Goal: Task Accomplishment & Management: Use online tool/utility

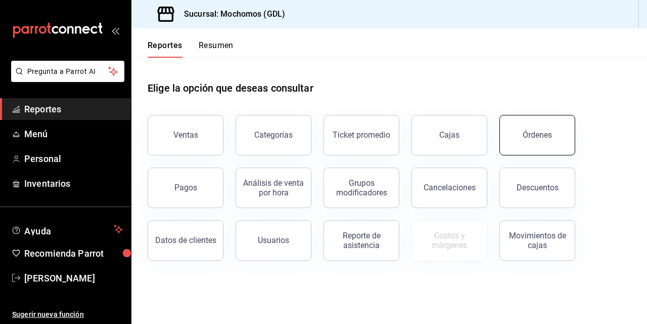
click at [533, 138] on div "Órdenes" at bounding box center [537, 135] width 29 height 10
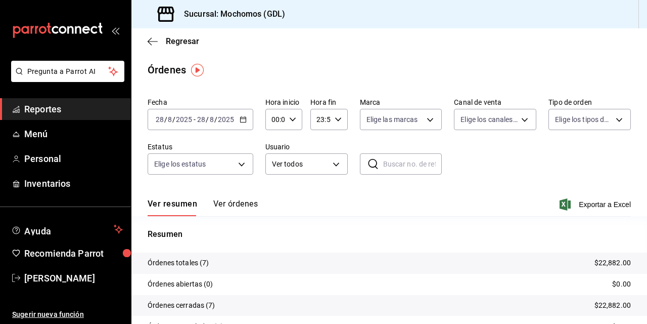
click at [163, 120] on input "28" at bounding box center [159, 119] width 9 height 8
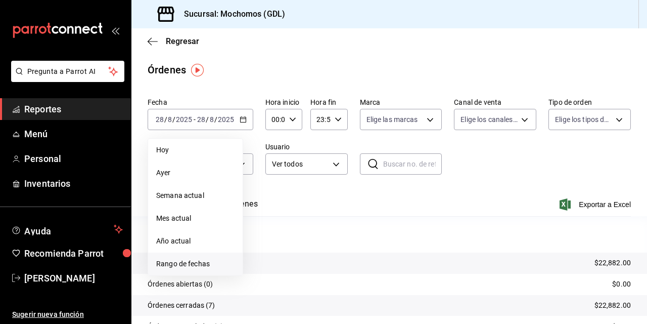
click at [189, 259] on span "Rango de fechas" at bounding box center [195, 263] width 78 height 11
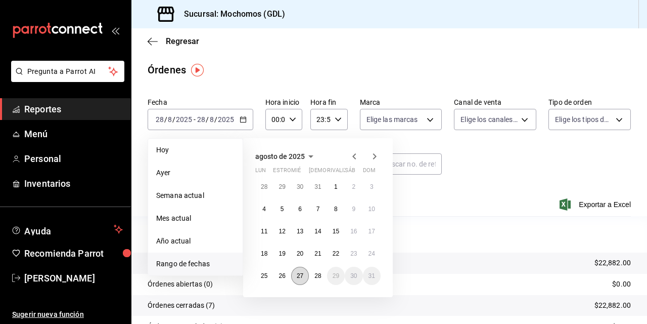
click at [302, 271] on button "27" at bounding box center [300, 275] width 18 height 18
click at [313, 272] on button "28" at bounding box center [318, 275] width 18 height 18
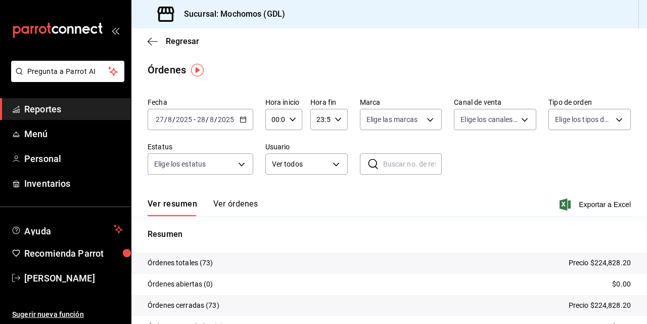
click at [290, 120] on \(Stroke\) "button" at bounding box center [293, 119] width 6 height 4
click at [274, 196] on span "02" at bounding box center [274, 194] width 2 height 8
type input "02:00"
click at [273, 183] on span "05" at bounding box center [274, 186] width 2 height 8
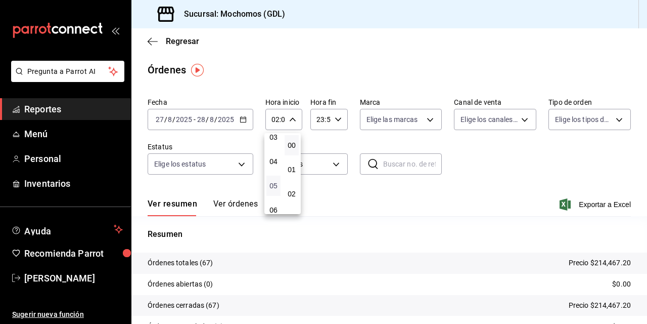
type input "05:00"
click at [375, 118] on div at bounding box center [323, 162] width 647 height 324
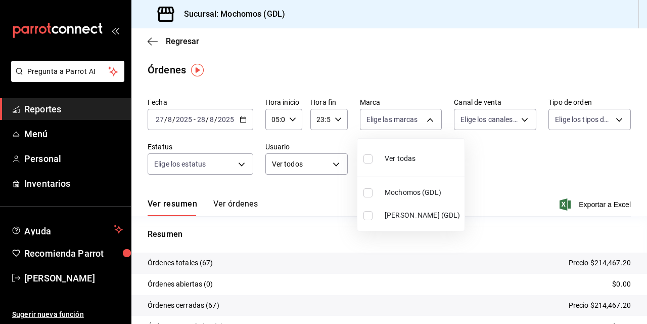
click at [375, 118] on body "Pregunta a Parrot AI Reportes Menú Personal Inventarios Ayuda Recomienda Parrot…" at bounding box center [323, 162] width 647 height 324
click at [368, 192] on input "checkbox" at bounding box center [368, 192] width 9 height 9
checkbox input "true"
type input "36c25d4a-7cb0-456c-a434-e981d54830bc"
click at [485, 178] on div at bounding box center [323, 162] width 647 height 324
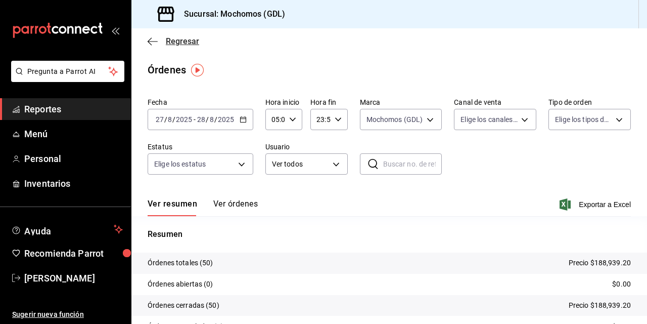
click at [154, 41] on icon "button" at bounding box center [153, 41] width 10 height 9
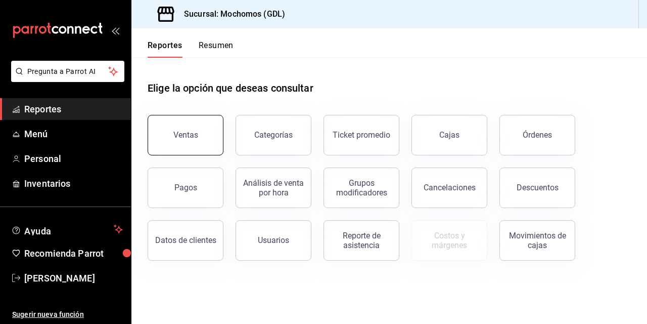
click at [189, 133] on div "Ventas" at bounding box center [185, 135] width 25 height 10
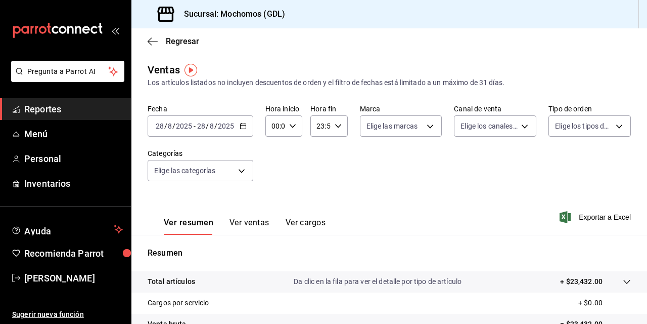
click at [157, 124] on input "28" at bounding box center [159, 126] width 9 height 8
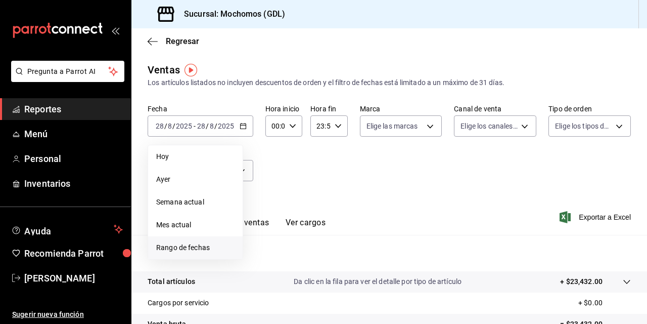
click at [169, 249] on span "Rango de fechas" at bounding box center [195, 247] width 78 height 11
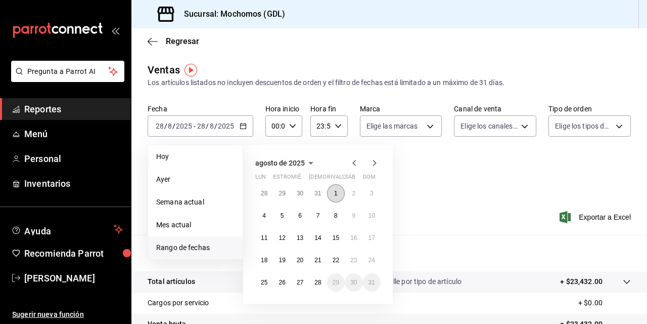
click at [335, 197] on button "1" at bounding box center [336, 193] width 18 height 18
click at [314, 278] on button "28" at bounding box center [318, 282] width 18 height 18
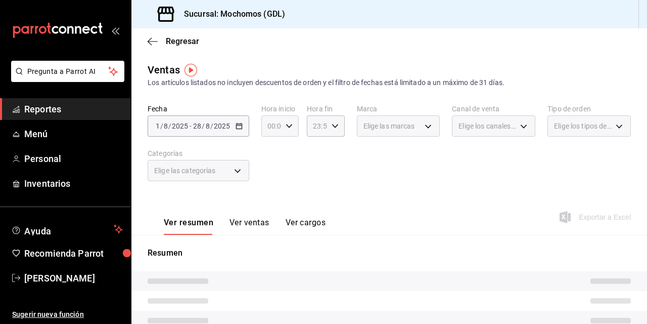
click at [286, 126] on \(Stroke\) "button" at bounding box center [289, 126] width 6 height 4
click at [269, 201] on span "02" at bounding box center [270, 200] width 3 height 8
type input "02:00"
click at [269, 194] on span "05" at bounding box center [270, 192] width 3 height 8
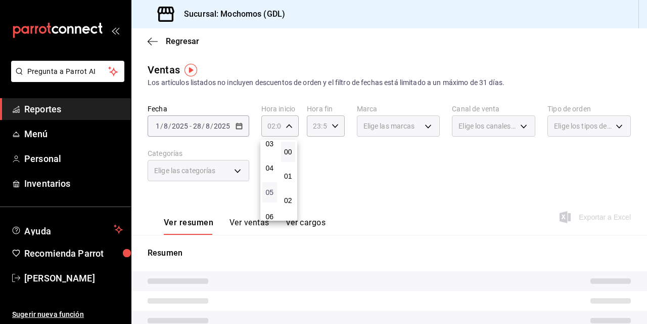
type input "05:00"
click at [267, 188] on button "05" at bounding box center [269, 192] width 15 height 20
click at [365, 182] on div at bounding box center [323, 162] width 647 height 324
click at [422, 127] on div "Elige las marcas" at bounding box center [398, 125] width 83 height 21
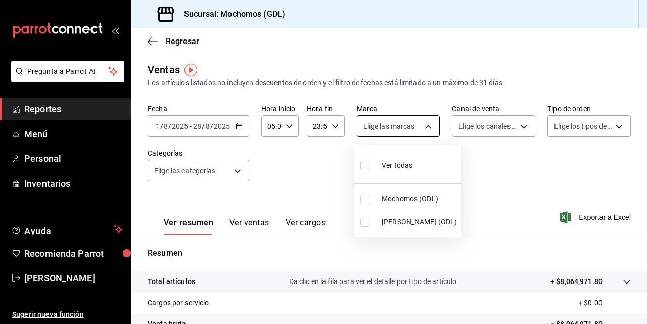
click at [422, 127] on body "Pregunta a Parrot AI Reportes Menú Personal Inventarios Ayuda Recomienda Parrot…" at bounding box center [323, 162] width 647 height 324
click at [364, 200] on input "checkbox" at bounding box center [365, 199] width 9 height 9
checkbox input "true"
type input "36c25d4a-7cb0-456c-a434-e981d54830bc"
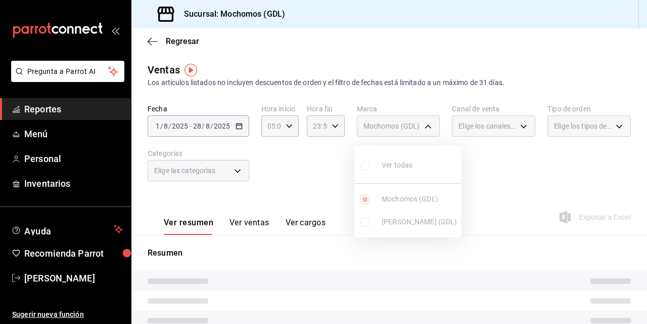
click at [519, 166] on div at bounding box center [323, 162] width 647 height 324
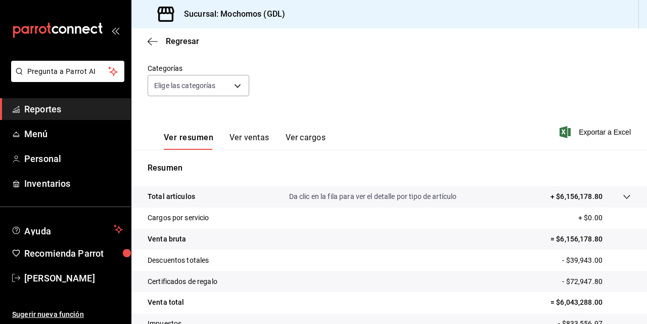
scroll to position [80, 0]
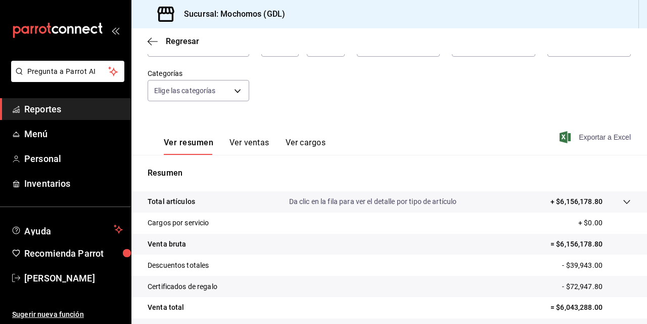
click at [585, 136] on font "Exportar a Excel" at bounding box center [605, 137] width 52 height 8
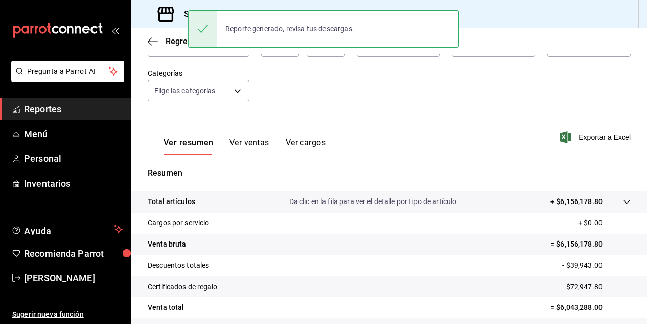
click at [353, 106] on div "Fecha [DATE] [DATE] - [DATE] [DATE] Hora inicio 05:00 Hora inicio Hora fin 23:5…" at bounding box center [389, 68] width 483 height 89
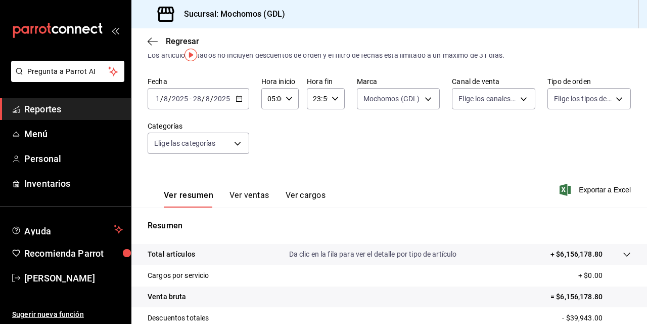
scroll to position [0, 0]
